Goal: Download file/media

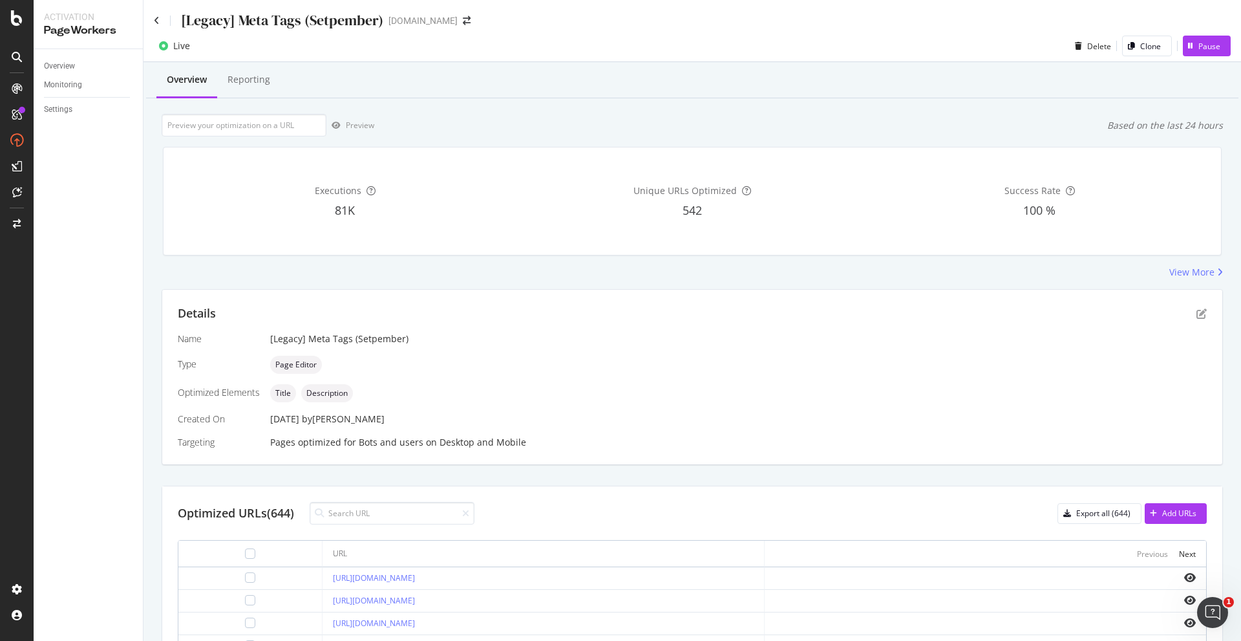
drag, startPoint x: 111, startPoint y: 167, endPoint x: 33, endPoint y: 70, distance: 124.2
click at [111, 166] on div "Overview Monitoring Settings" at bounding box center [88, 344] width 109 height 591
click at [82, 197] on div "Overview Monitoring Settings" at bounding box center [88, 344] width 109 height 591
click at [61, 136] on div "Overview SiteCrawler LogAnalyzer RealKeywords EngagementAnalytics" at bounding box center [92, 166] width 88 height 106
click at [59, 138] on div "SiteCrawler" at bounding box center [71, 142] width 46 height 13
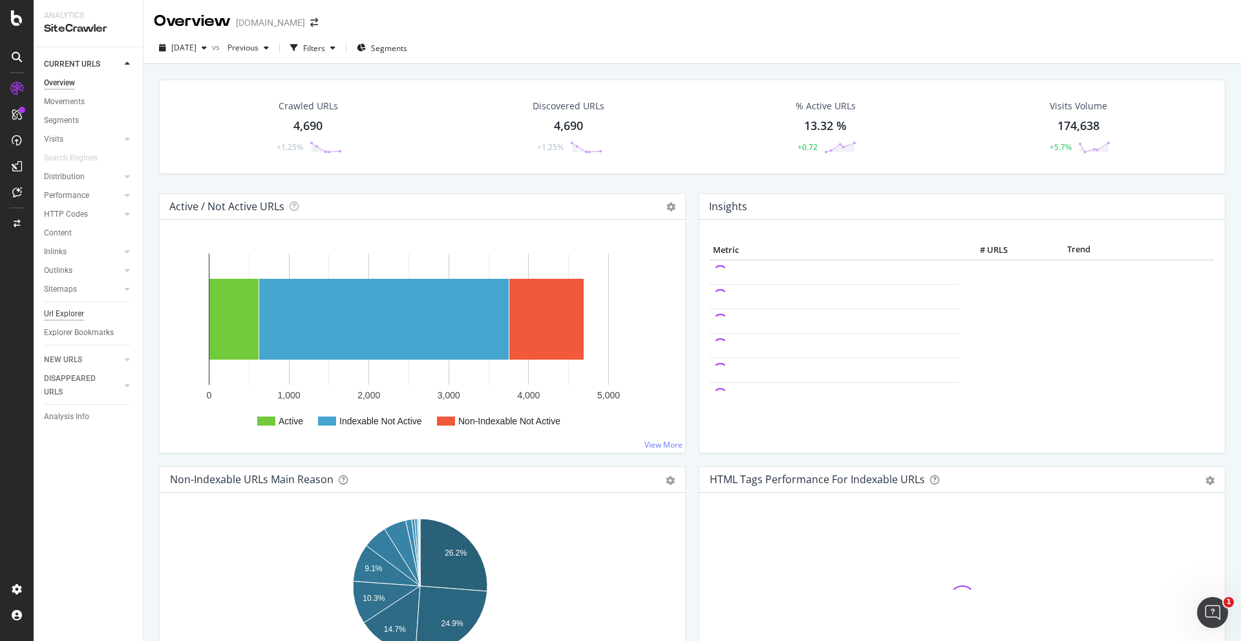
click at [76, 313] on div "Url Explorer" at bounding box center [64, 314] width 40 height 14
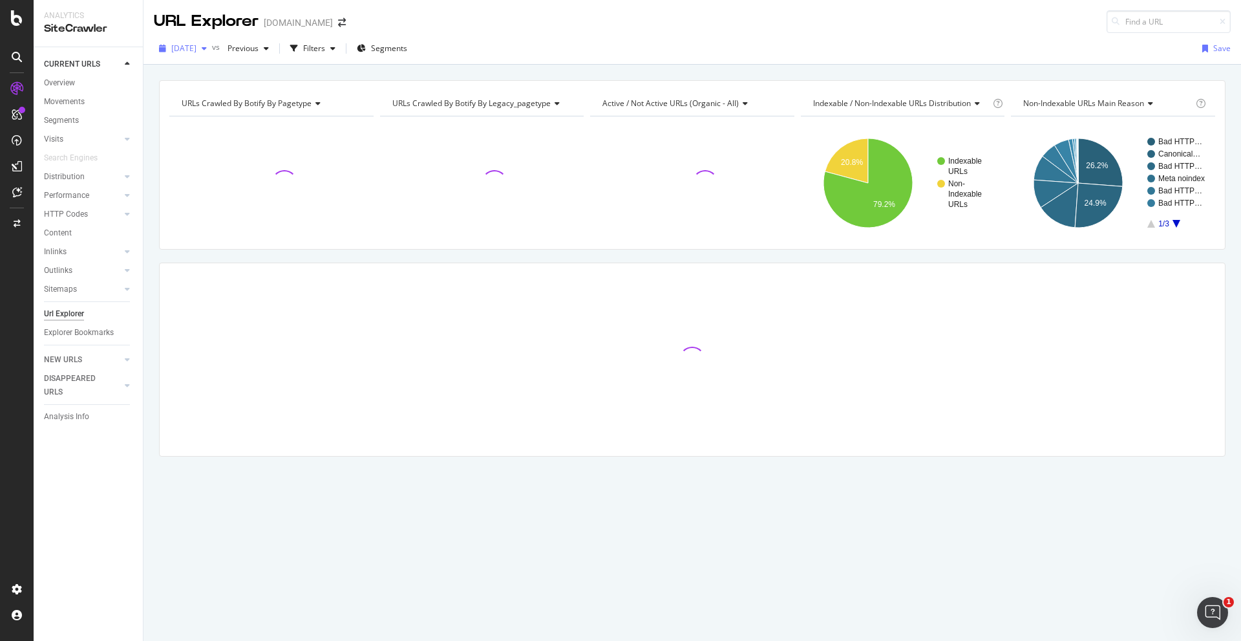
click at [196, 48] on span "[DATE]" at bounding box center [183, 48] width 25 height 11
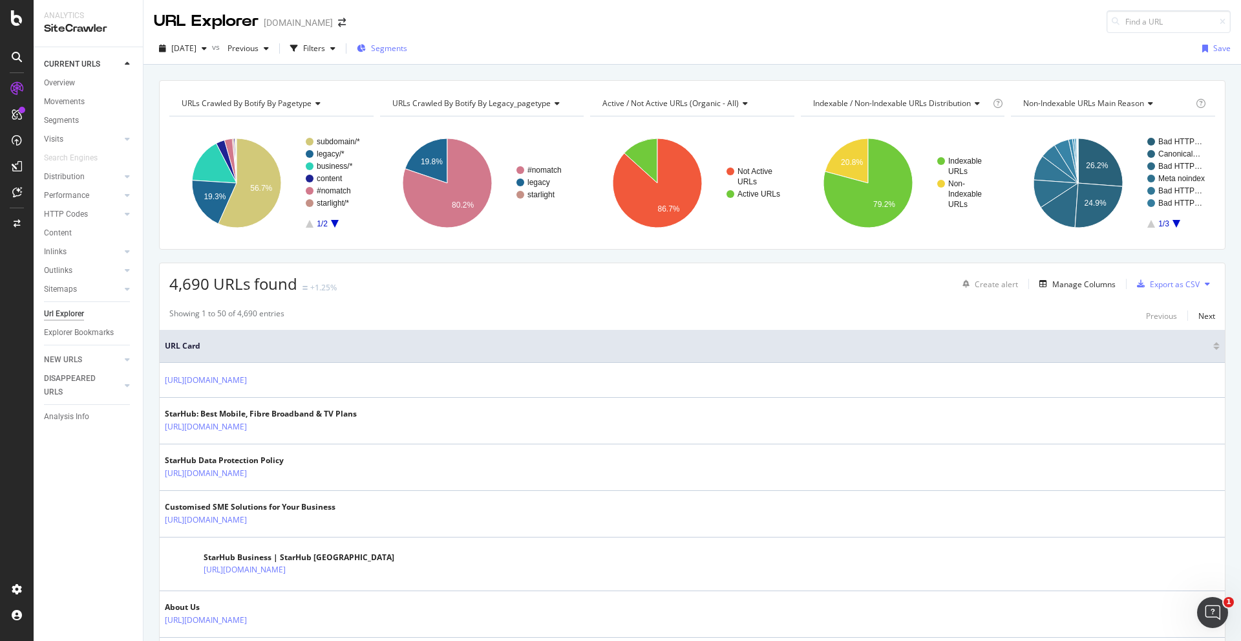
drag, startPoint x: 485, startPoint y: 59, endPoint x: 407, endPoint y: 54, distance: 78.4
click at [483, 59] on div "[DATE] vs Previous Filters Segments Save" at bounding box center [692, 51] width 1098 height 26
click at [335, 46] on icon "button" at bounding box center [332, 49] width 5 height 8
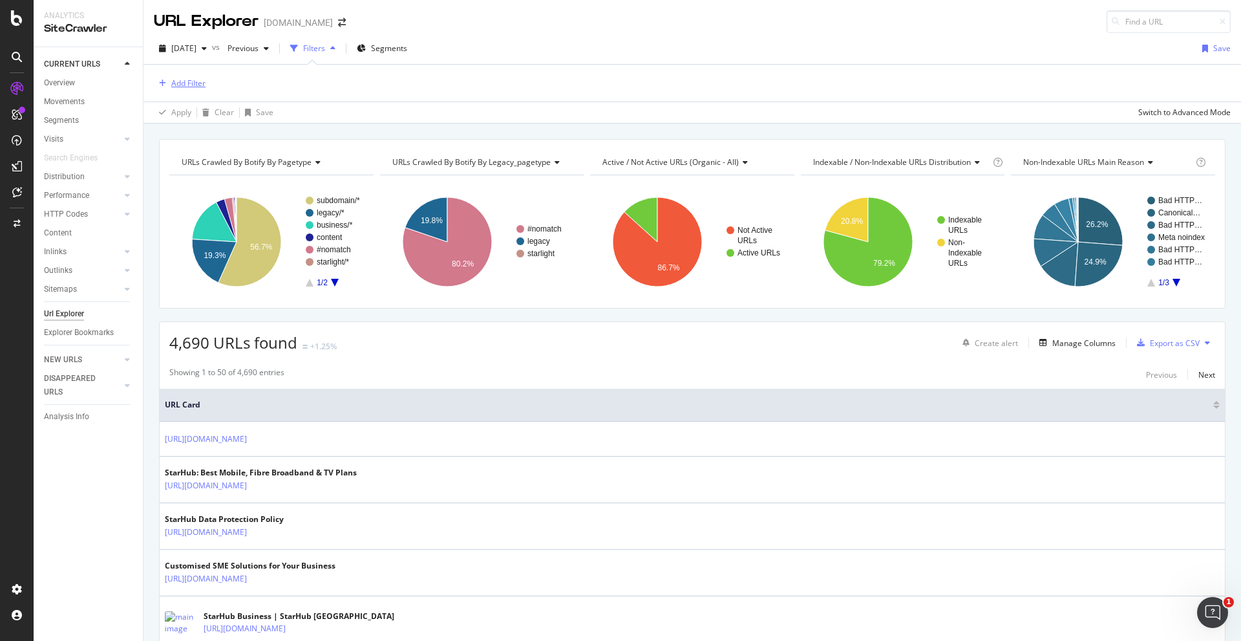
click at [193, 81] on div "Add Filter" at bounding box center [188, 83] width 34 height 11
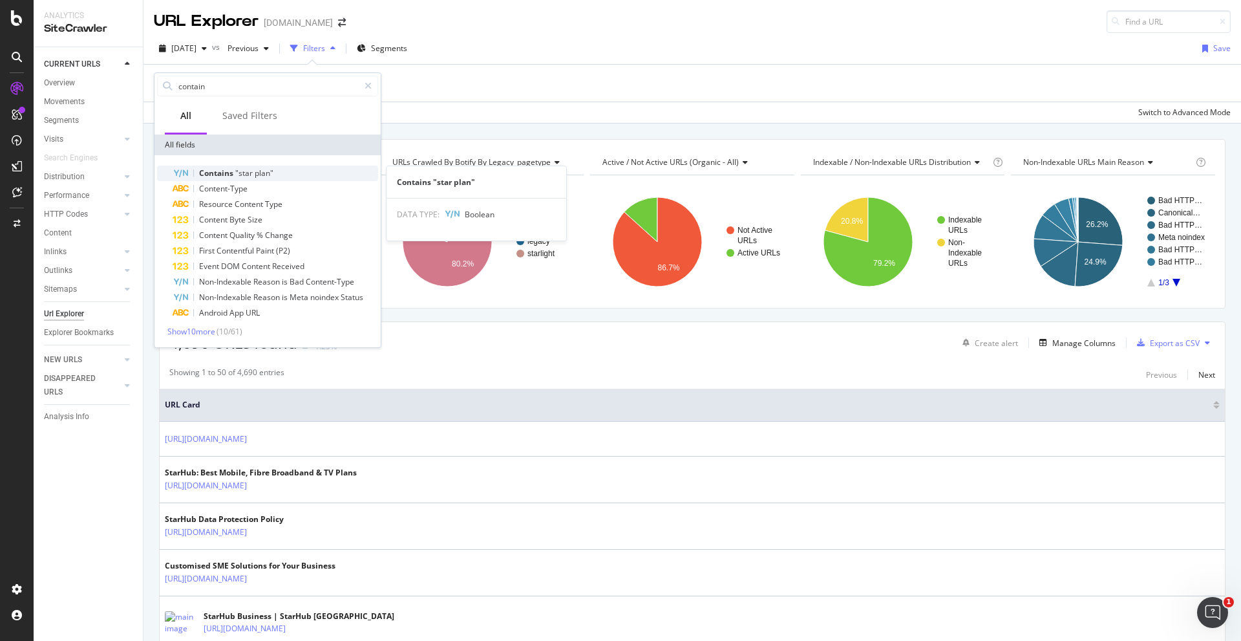
type input "contain"
click at [301, 169] on div "Contains "star plan"" at bounding box center [276, 173] width 206 height 16
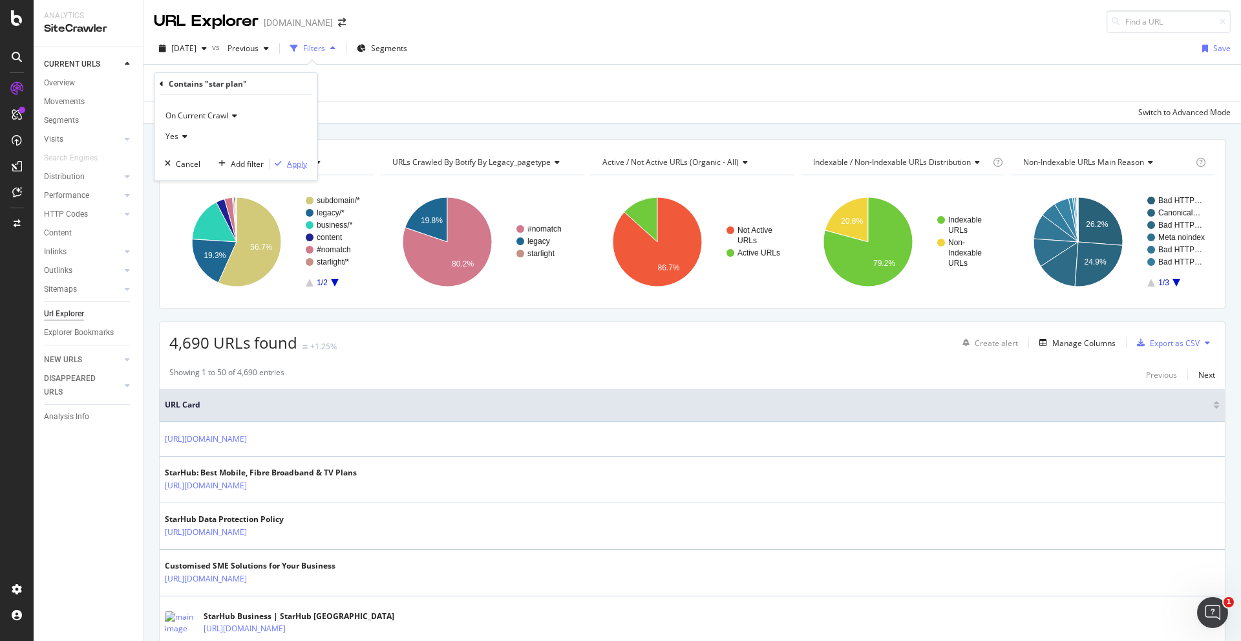
click at [288, 161] on div "Apply" at bounding box center [297, 163] width 20 height 11
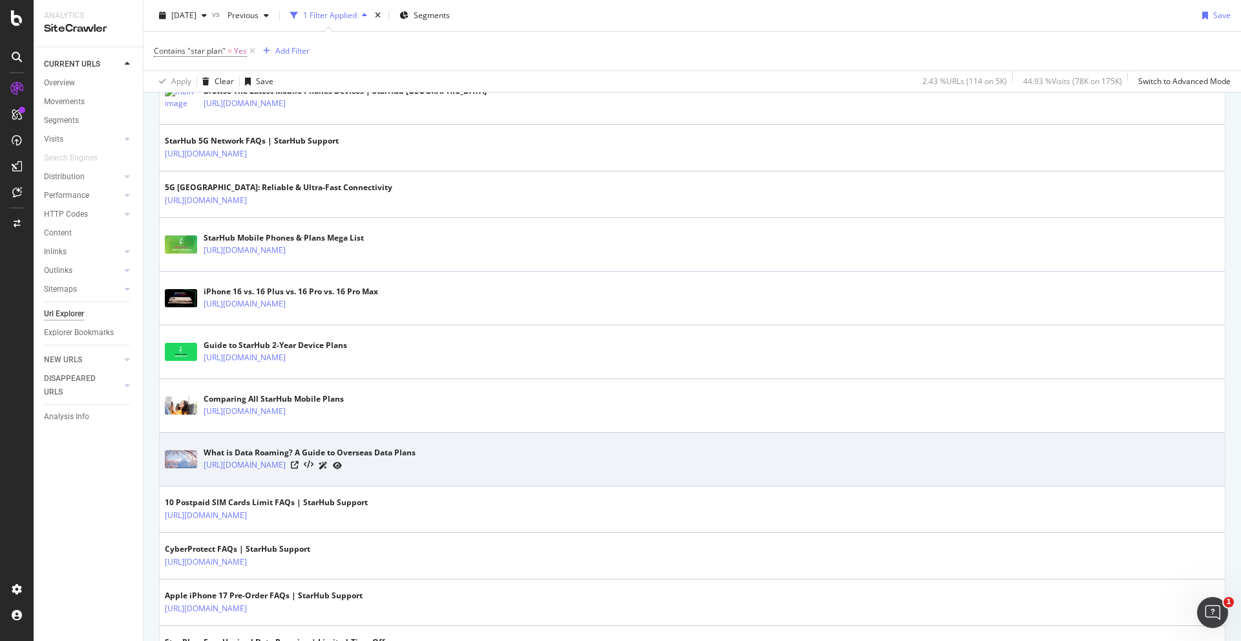
scroll to position [1422, 0]
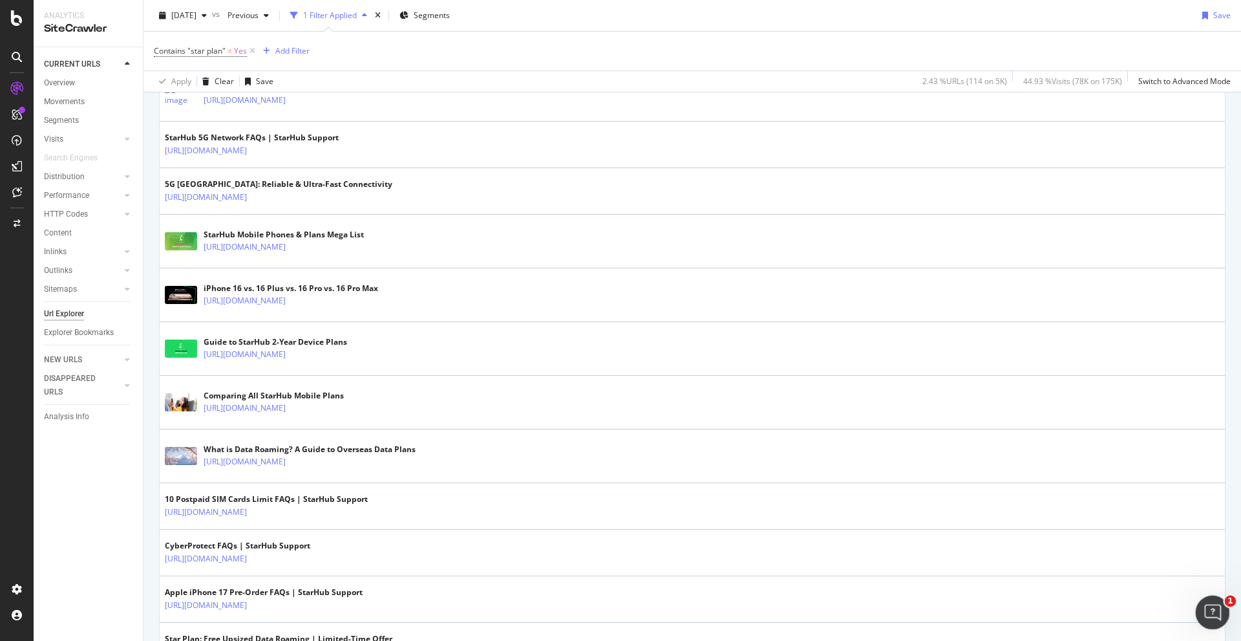
click at [1200, 606] on div "Open Intercom Messenger" at bounding box center [1210, 610] width 43 height 43
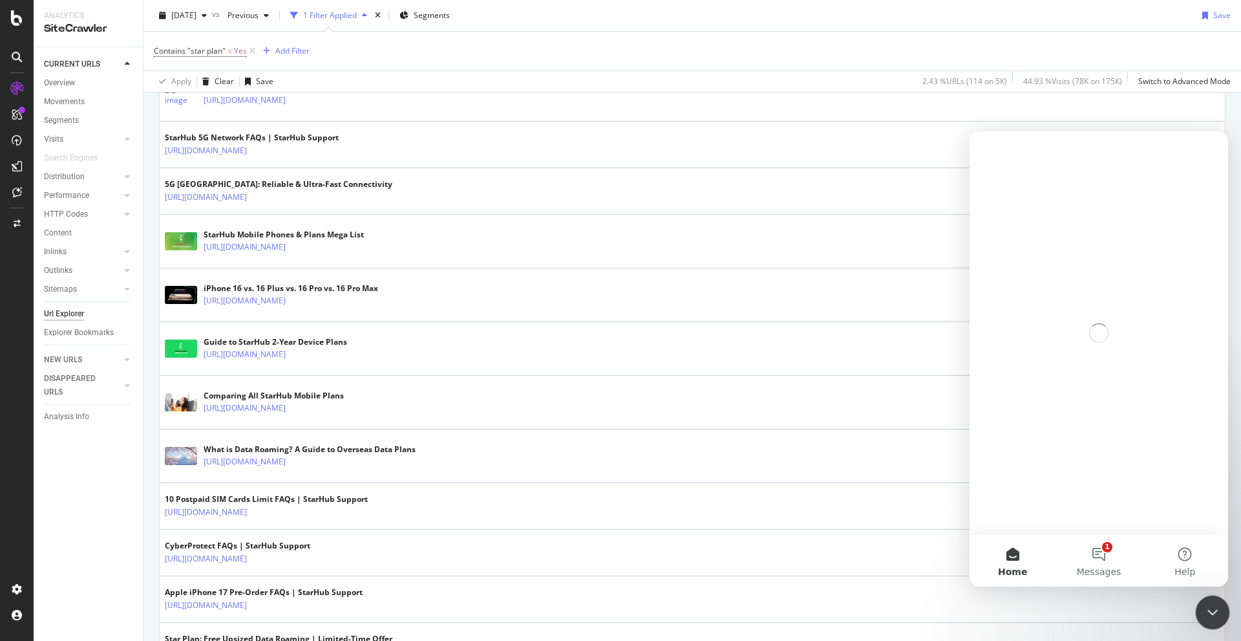
scroll to position [0, 0]
click at [1118, 562] on button "1 Messages" at bounding box center [1099, 561] width 86 height 52
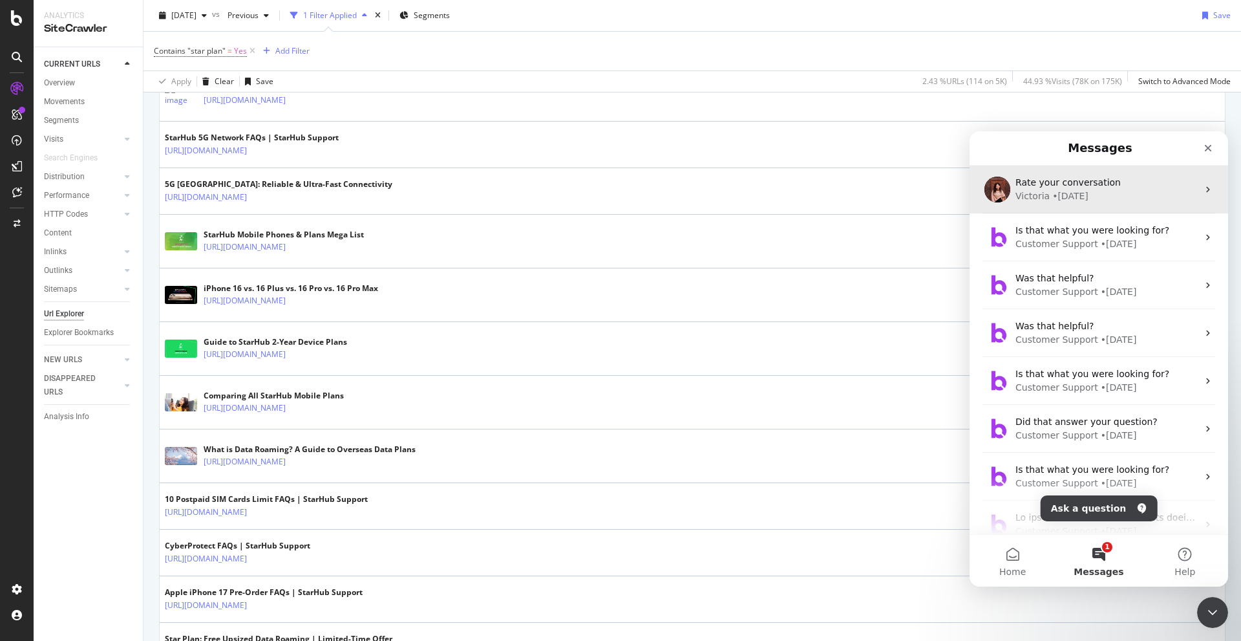
click at [1143, 192] on div "Victoria • [DATE]" at bounding box center [1106, 196] width 182 height 14
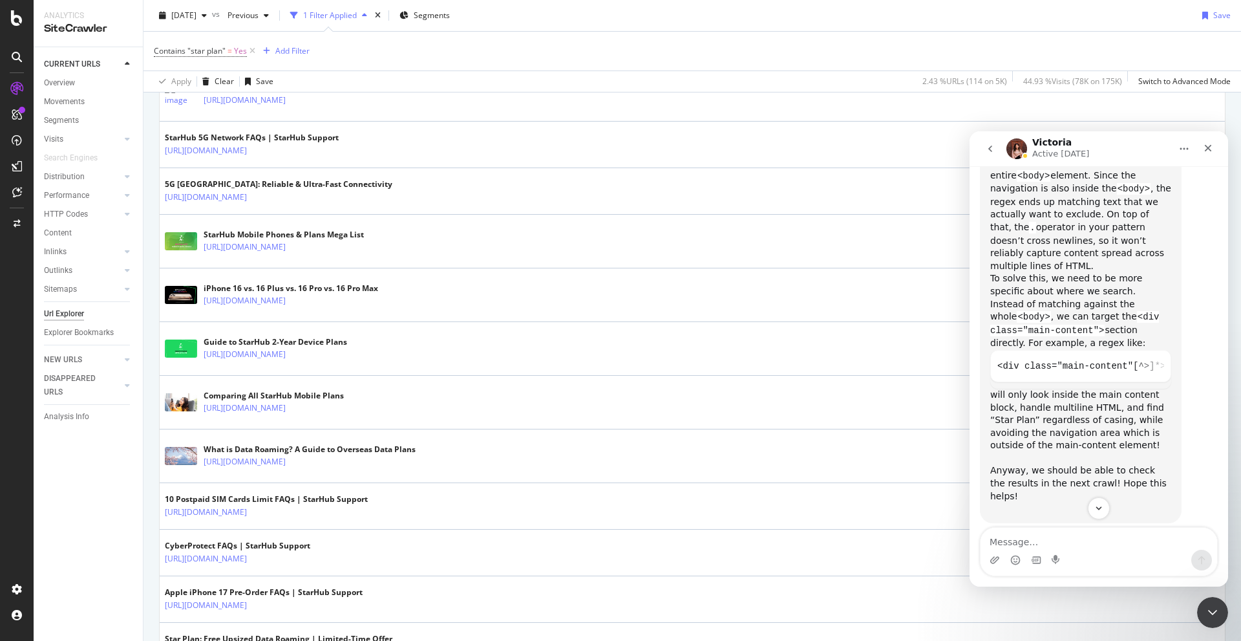
scroll to position [1550, 0]
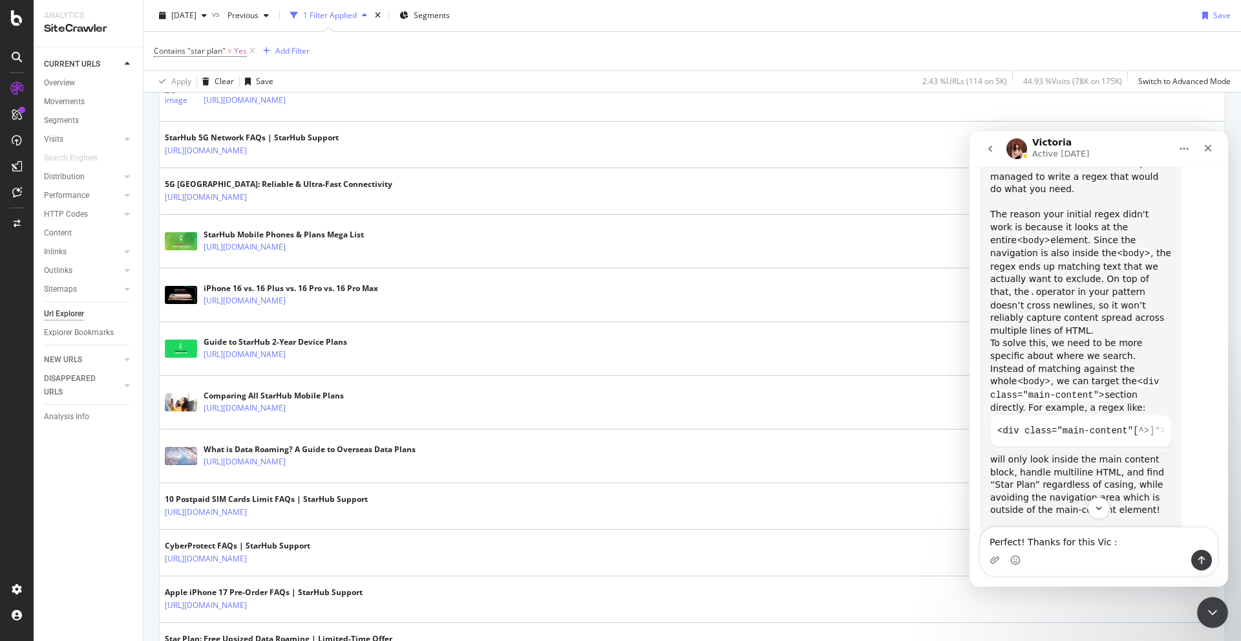
type textarea "Perfect! Thanks for this Vic :)"
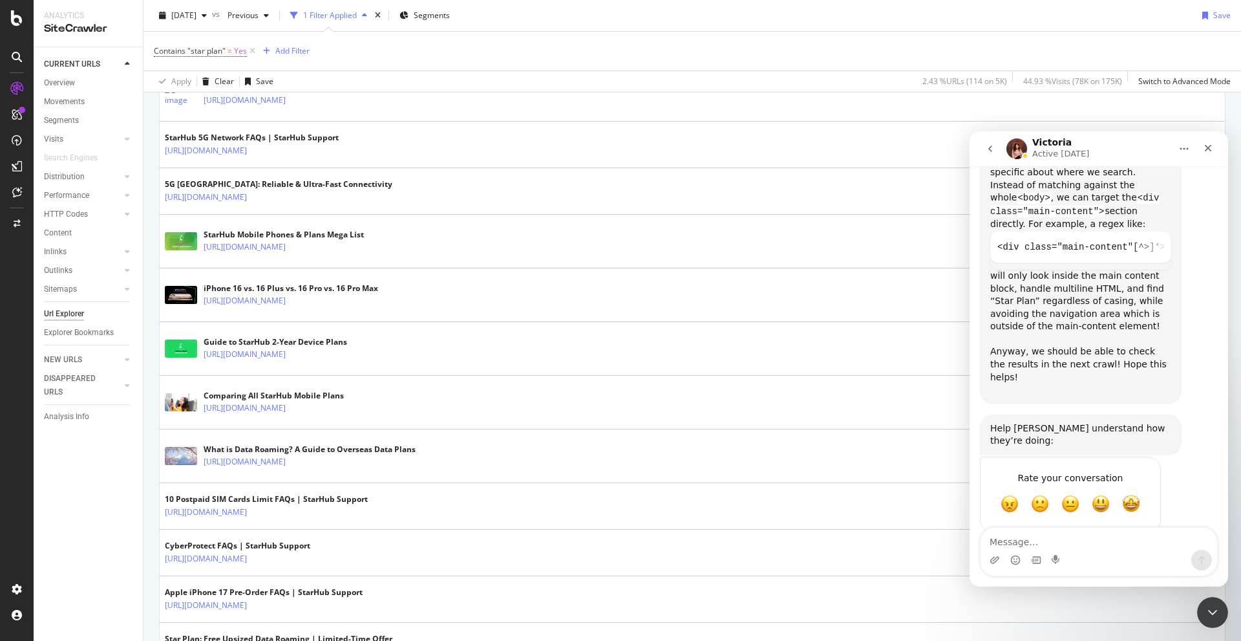
scroll to position [1735, 0]
click at [1139, 490] on span "Amazing" at bounding box center [1131, 501] width 23 height 23
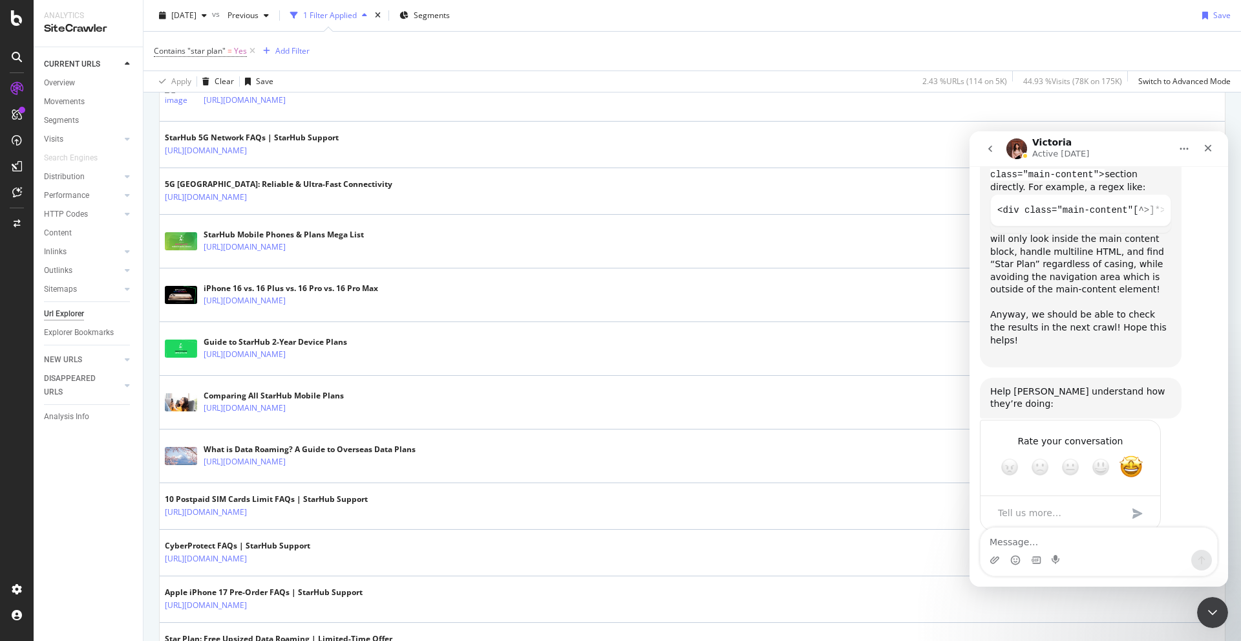
click at [1142, 500] on div "Submit" at bounding box center [1138, 513] width 26 height 26
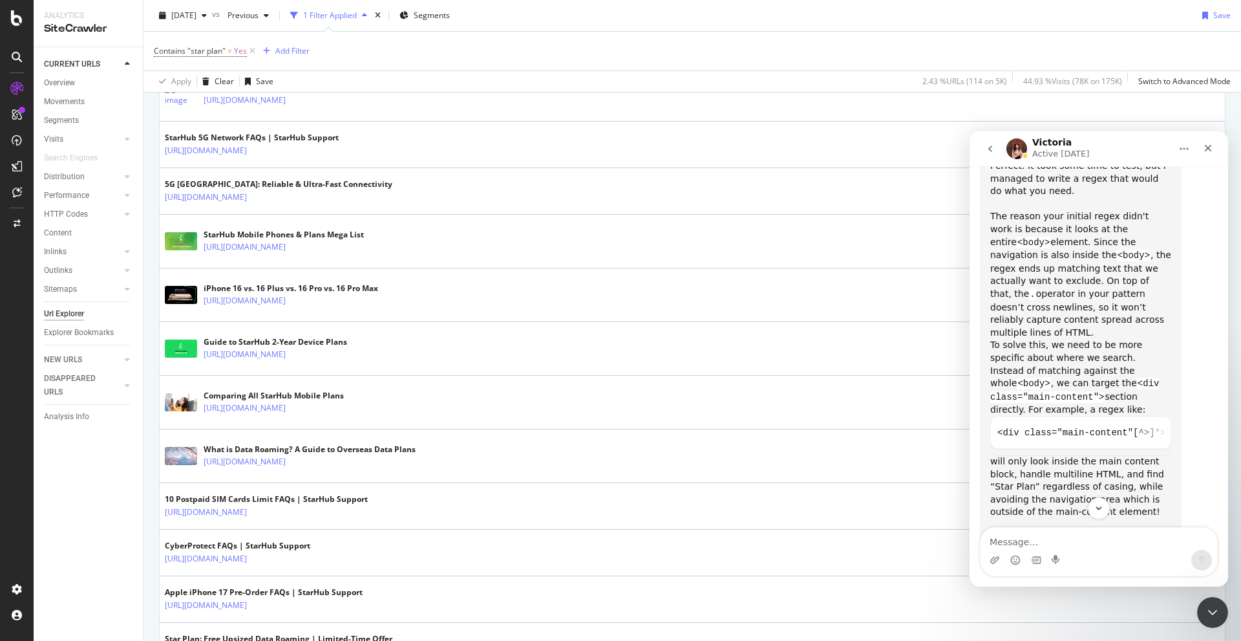
scroll to position [1526, 0]
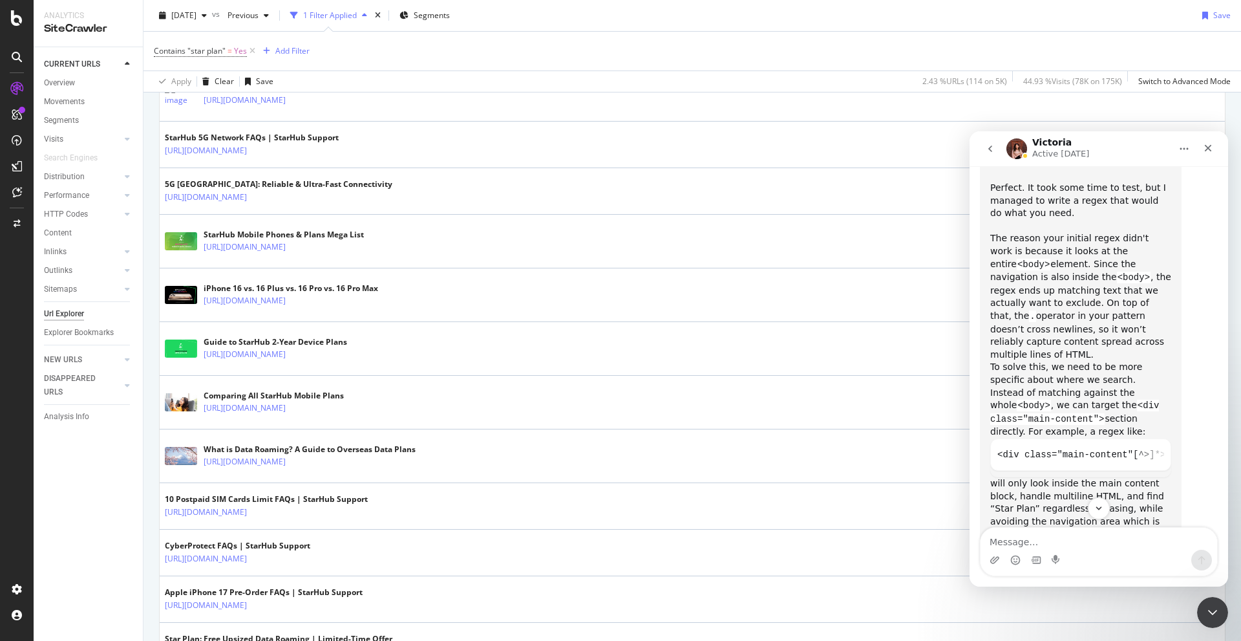
click at [1127, 361] on div "To solve this, we need to be more specific about where we search. Instead of ma…" at bounding box center [1080, 400] width 181 height 78
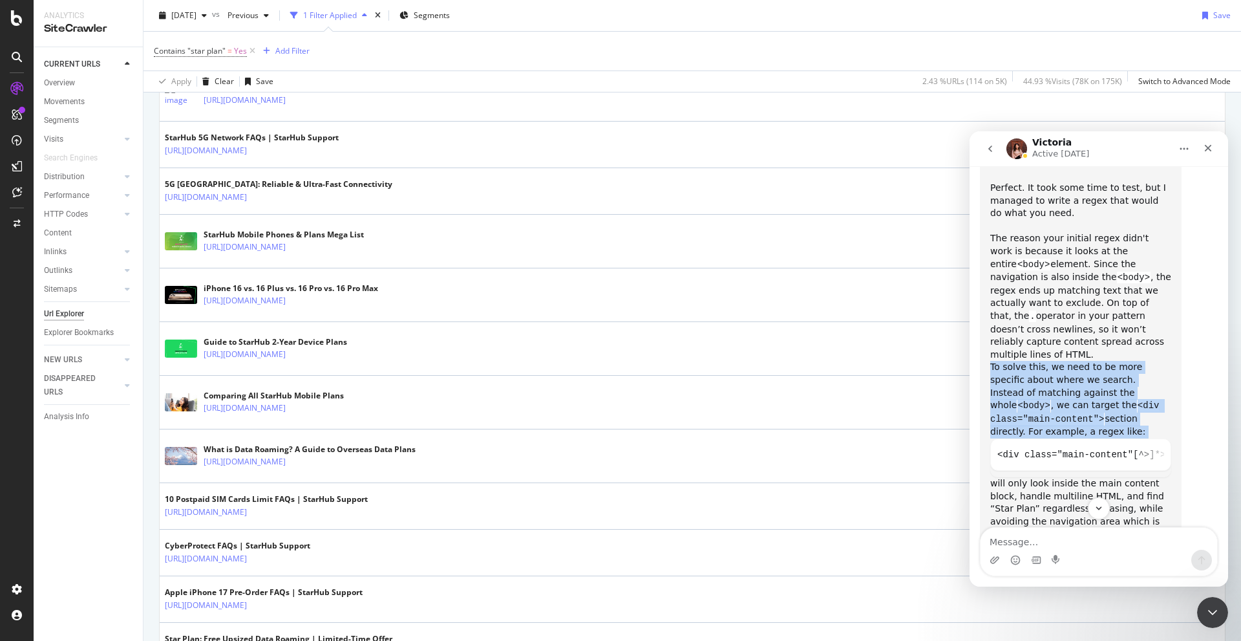
click at [1127, 361] on div "To solve this, we need to be more specific about where we search. Instead of ma…" at bounding box center [1080, 400] width 181 height 78
click at [1176, 368] on div "Perfect. It took some time to test, but I managed to write a regex that would d…" at bounding box center [1081, 319] width 202 height 584
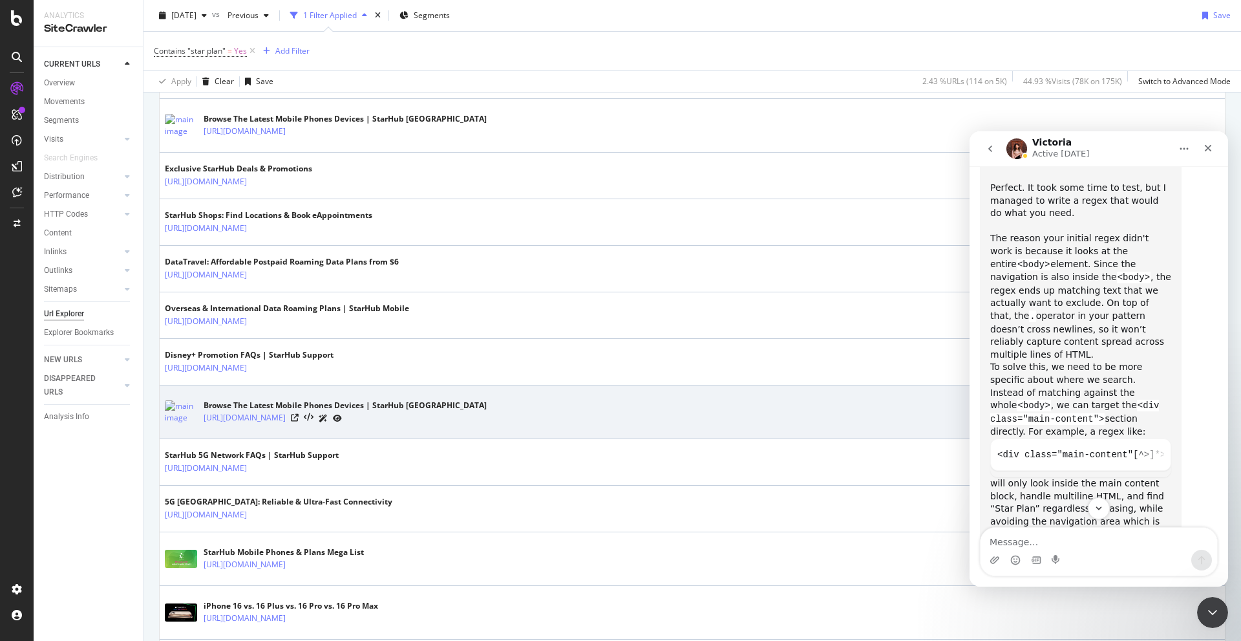
scroll to position [1099, 0]
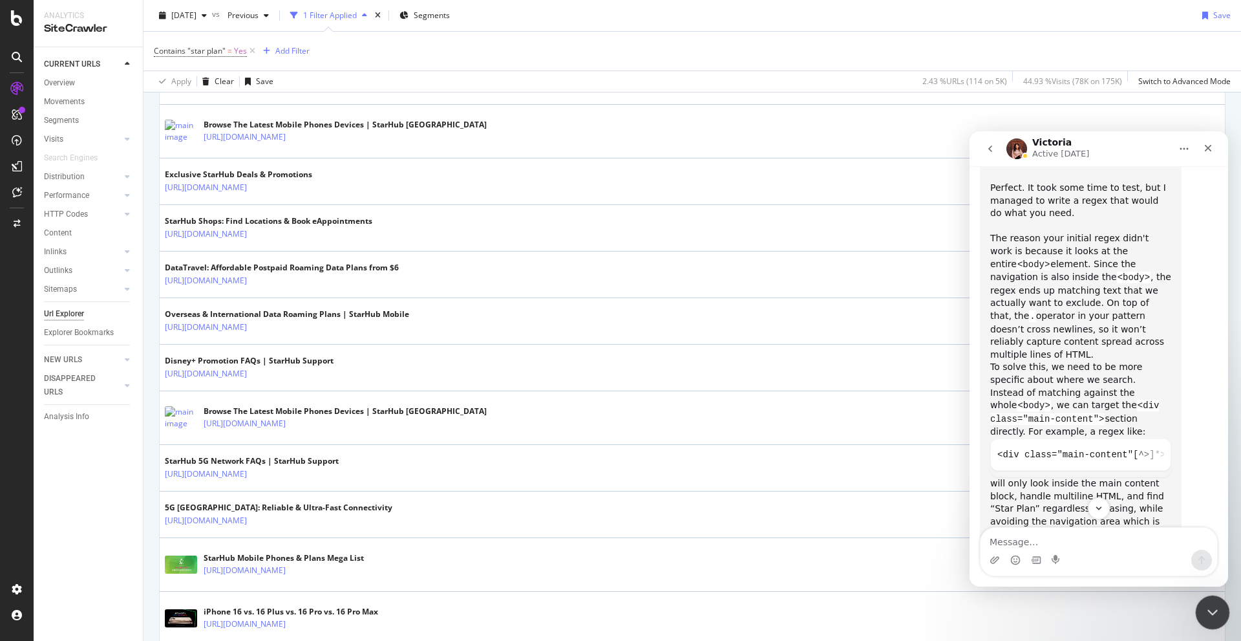
drag, startPoint x: 1224, startPoint y: 607, endPoint x: 1383, endPoint y: 1048, distance: 468.4
click at [1226, 606] on html at bounding box center [1210, 610] width 31 height 31
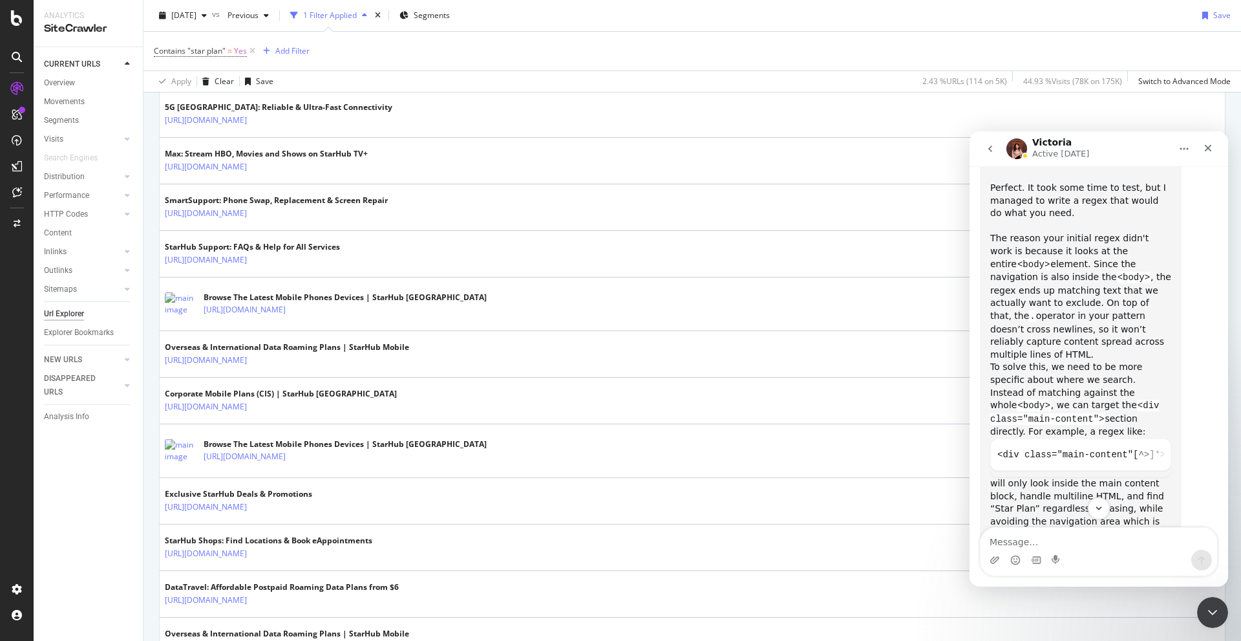
scroll to position [776, 0]
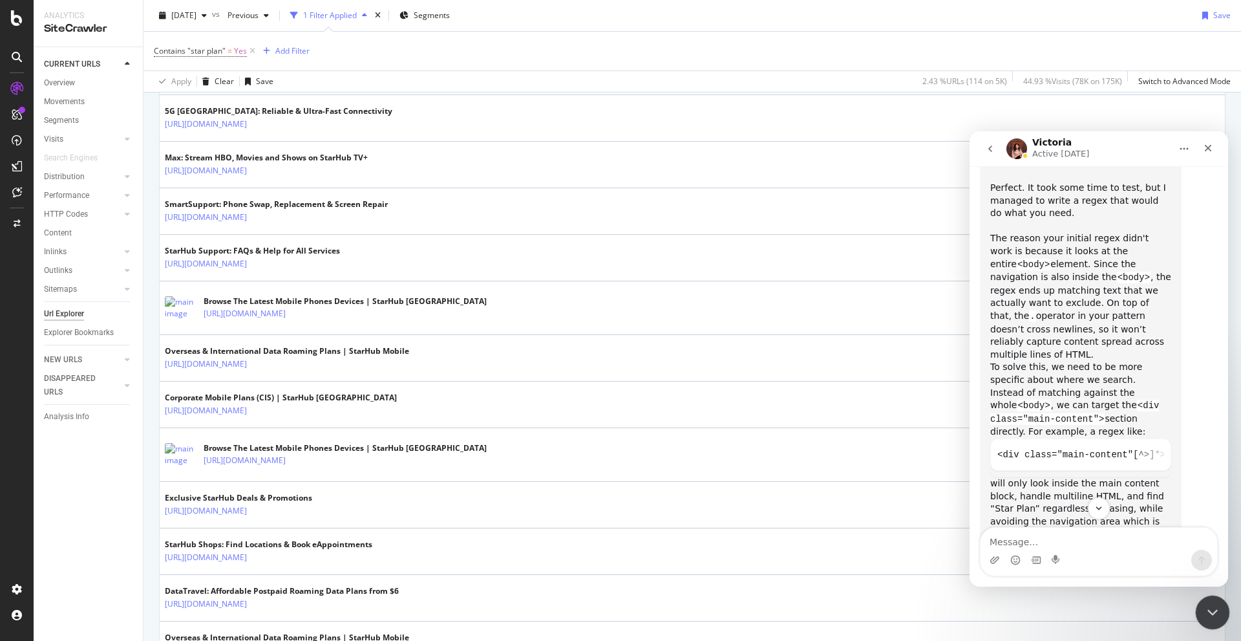
click at [1203, 602] on icon "Close Intercom Messenger" at bounding box center [1211, 610] width 16 height 16
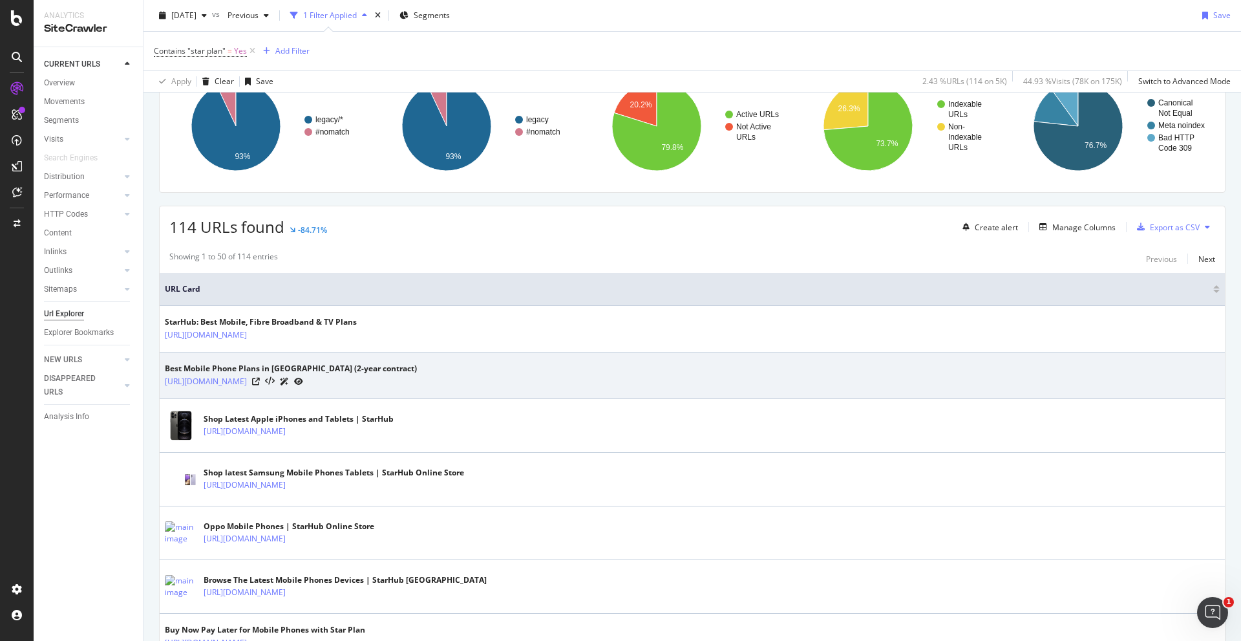
scroll to position [0, 0]
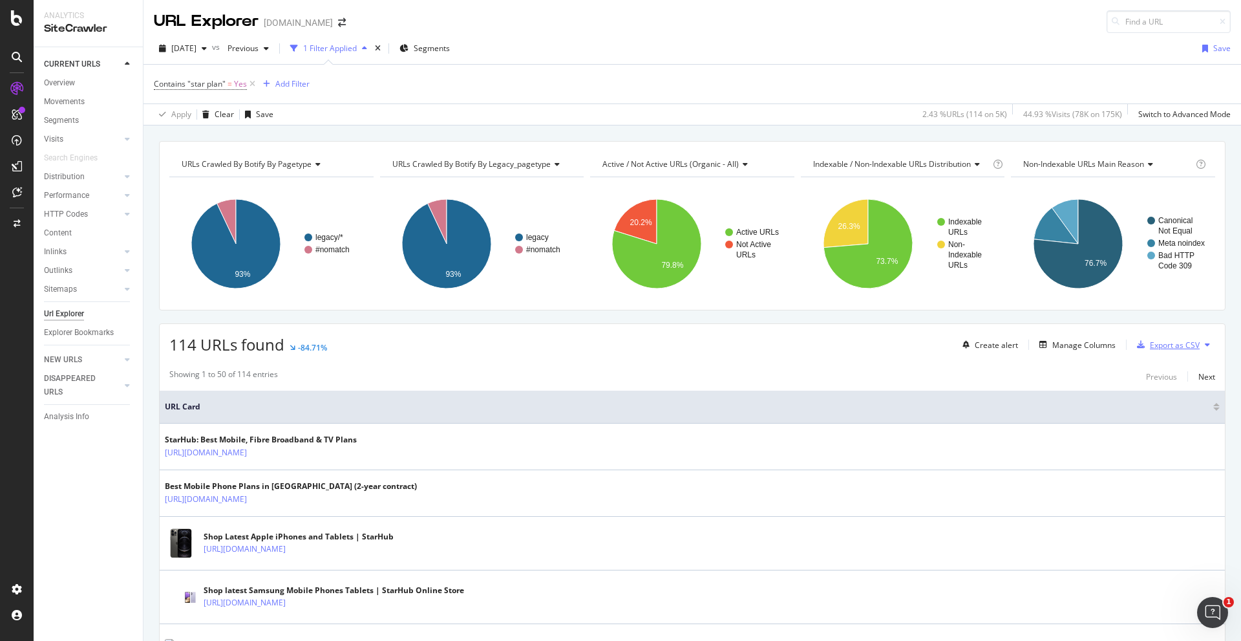
click at [1169, 346] on div "Export as CSV" at bounding box center [1175, 344] width 50 height 11
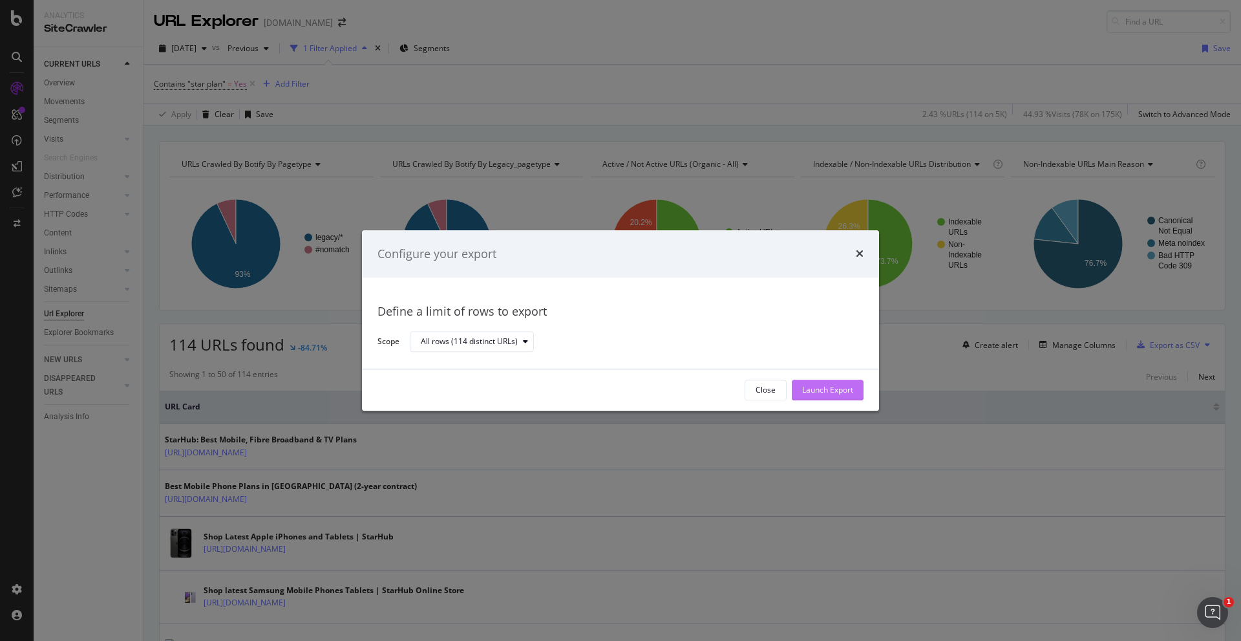
click at [821, 383] on div "Launch Export" at bounding box center [827, 389] width 51 height 19
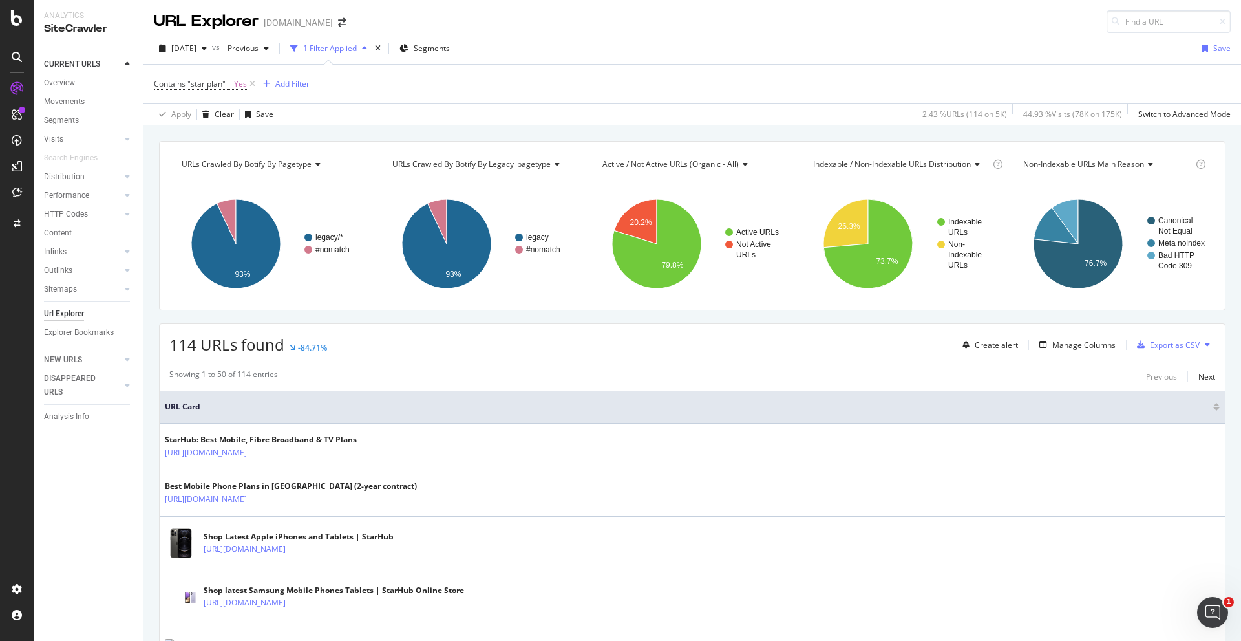
scroll to position [1770, 0]
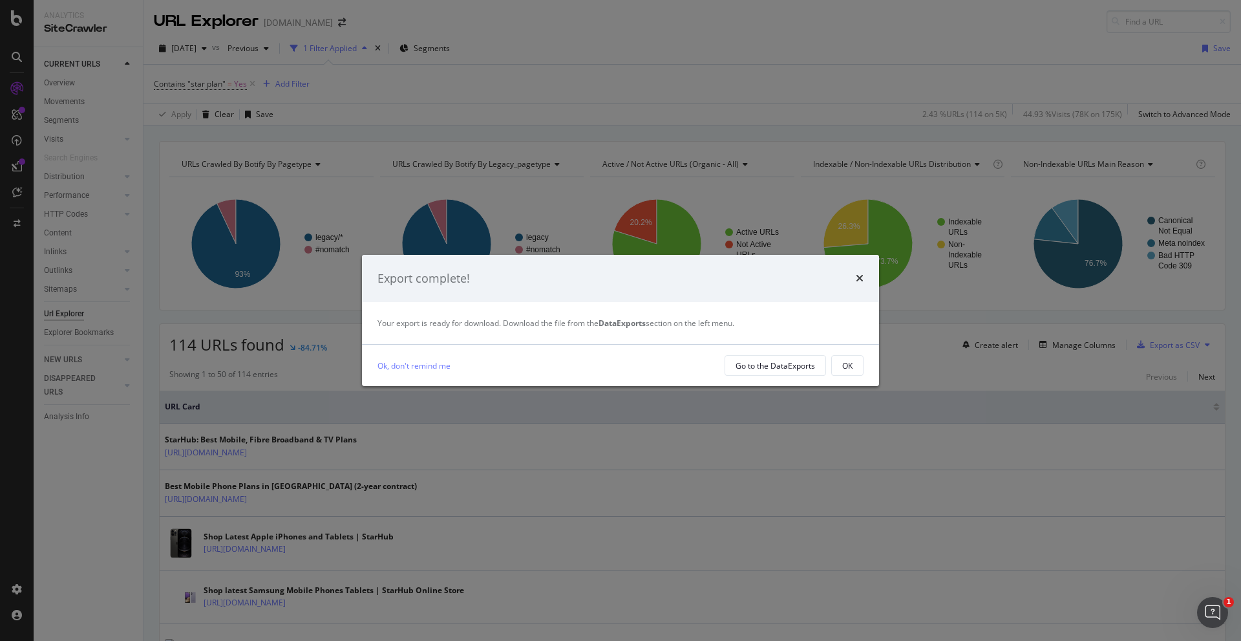
click at [769, 351] on div "Ok, don't remind me Go to the DataExports OK" at bounding box center [620, 365] width 517 height 41
click at [768, 358] on div "Go to the DataExports" at bounding box center [776, 365] width 80 height 18
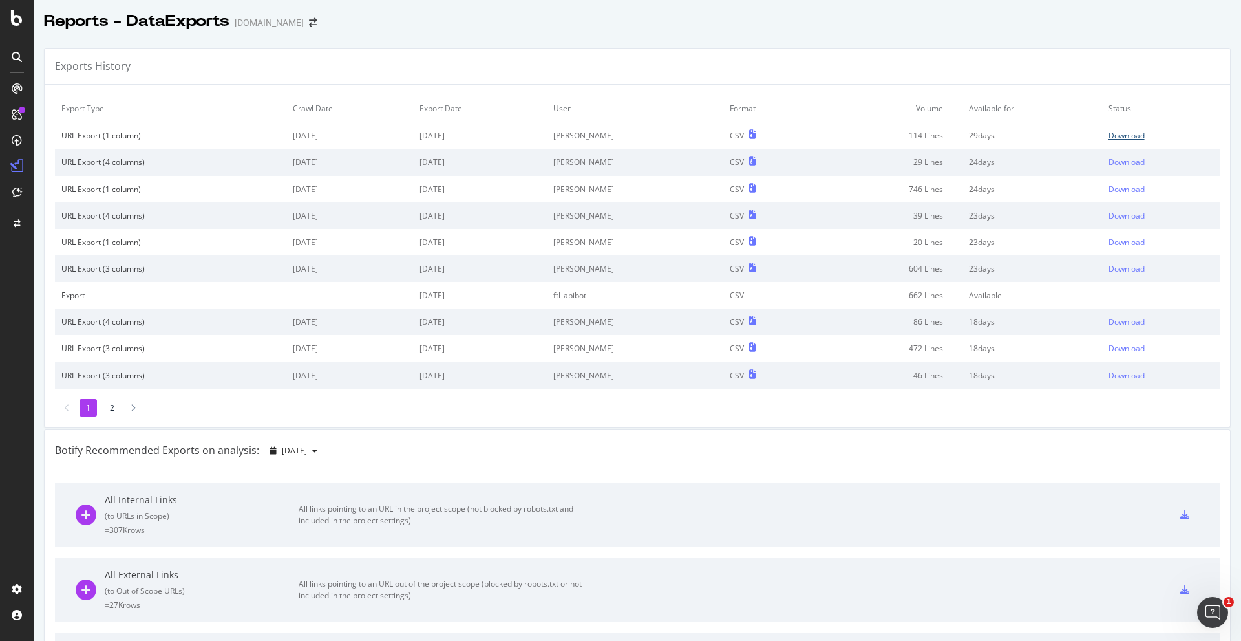
click at [1109, 140] on div "Download" at bounding box center [1127, 135] width 36 height 11
